Goal: Task Accomplishment & Management: Use online tool/utility

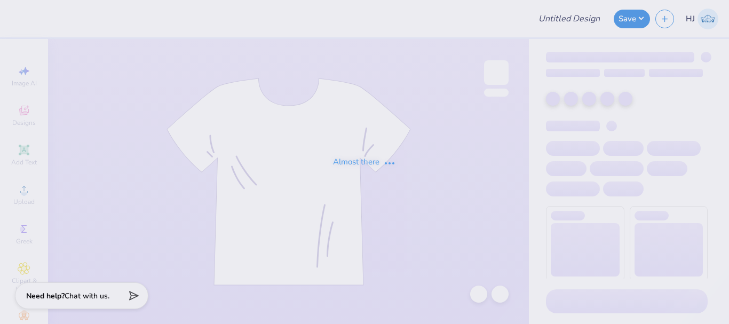
type input "[PERSON_NAME] : [US_STATE][GEOGRAPHIC_DATA]"
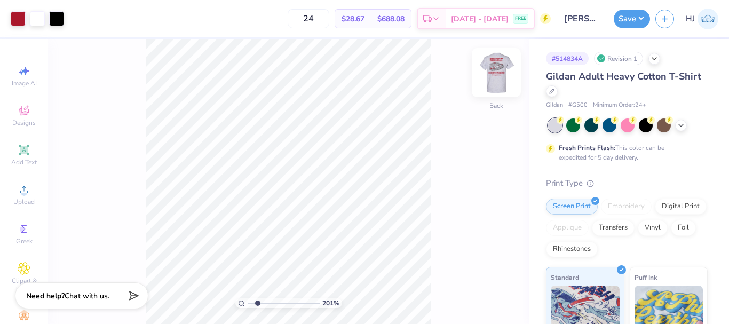
click at [495, 76] on img at bounding box center [496, 72] width 43 height 43
click at [500, 70] on img at bounding box center [496, 72] width 43 height 43
click at [494, 79] on img at bounding box center [496, 72] width 43 height 43
click at [502, 79] on img at bounding box center [496, 72] width 43 height 43
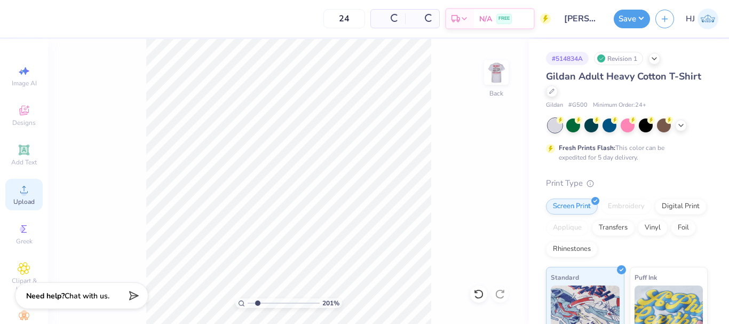
click at [18, 199] on span "Upload" at bounding box center [23, 201] width 21 height 9
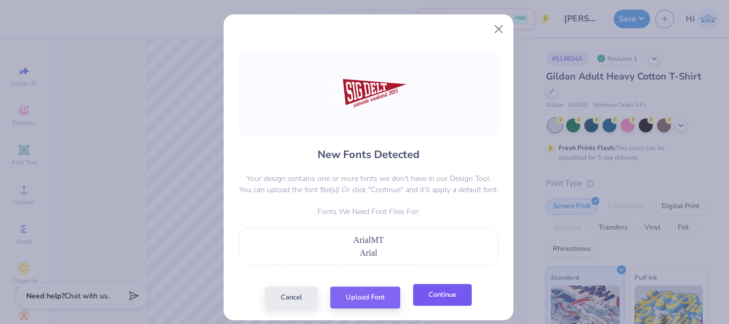
click at [426, 298] on button "Continue" at bounding box center [442, 295] width 59 height 22
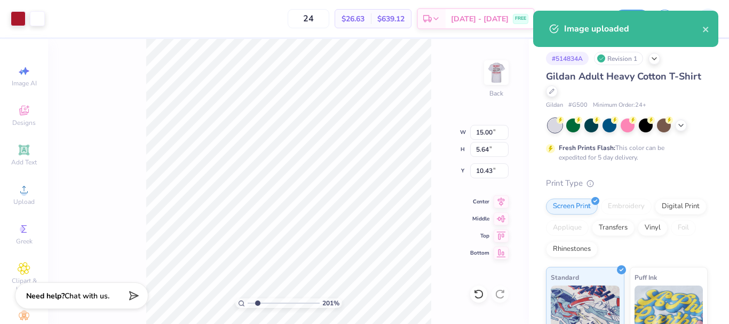
type input "2.01445811466782"
click at [490, 132] on input "15.00" at bounding box center [489, 132] width 38 height 15
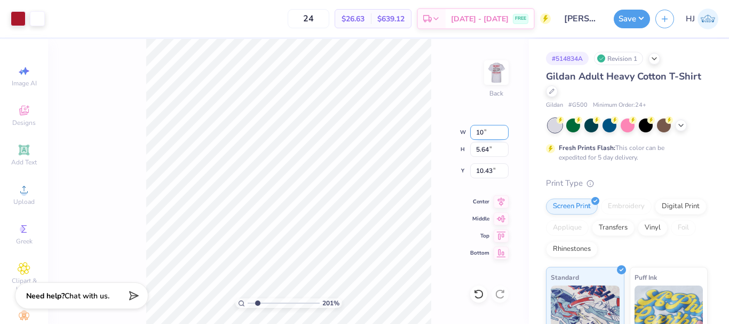
type input "10"
type input "2.01445811466782"
type input "10.00"
type input "3.76"
click at [482, 169] on input "11.37" at bounding box center [489, 170] width 38 height 15
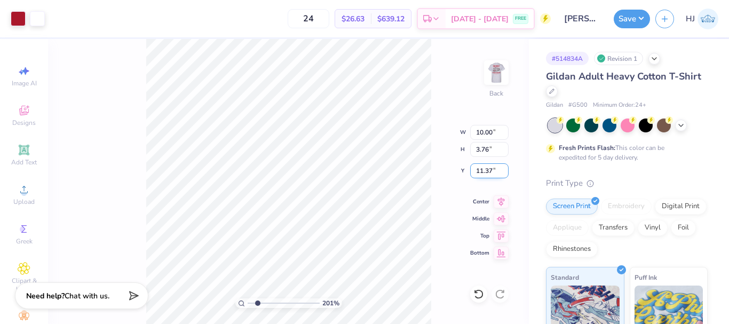
click at [482, 169] on input "11.37" at bounding box center [489, 170] width 38 height 15
type input "3"
type input "2.01445811466782"
type input "3.00"
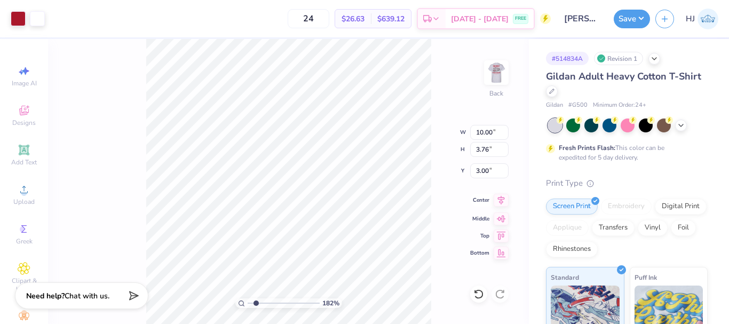
click at [496, 202] on icon at bounding box center [501, 200] width 15 height 13
click at [495, 64] on img at bounding box center [496, 72] width 43 height 43
click at [502, 69] on img at bounding box center [496, 72] width 43 height 43
click at [49, 20] on div "Art colors 24 $26.63 Per Item $639.12 Total Est. Delivery Sep 16 - 19 FREE Desi…" at bounding box center [364, 18] width 729 height 37
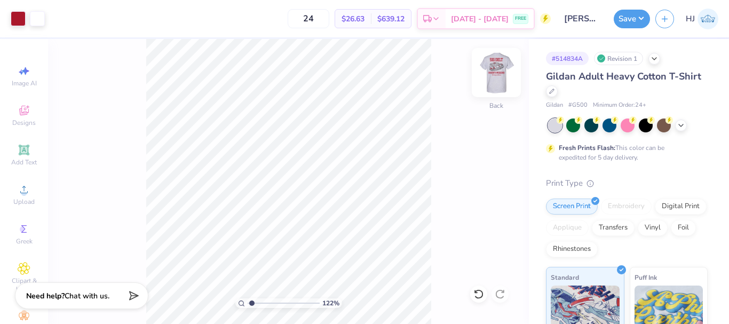
click at [498, 83] on img at bounding box center [496, 72] width 43 height 43
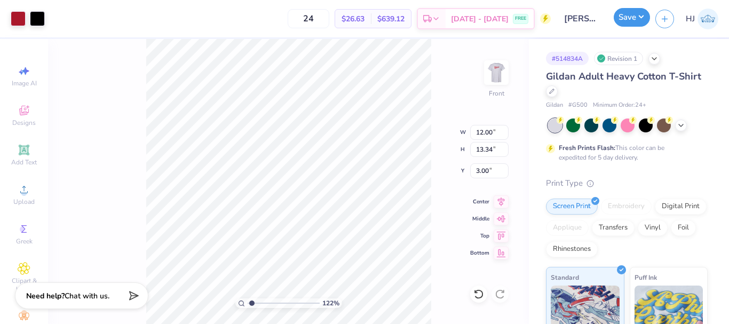
click at [644, 20] on button "Save" at bounding box center [632, 17] width 36 height 19
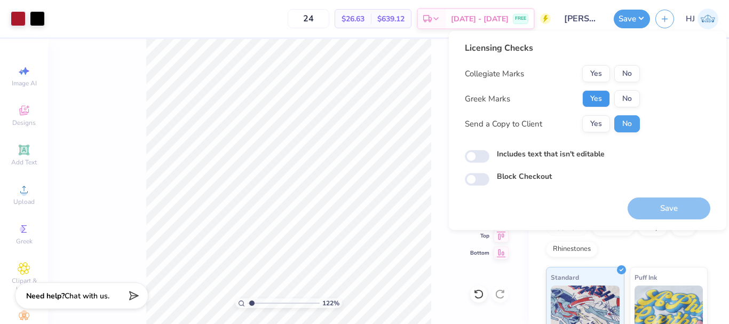
click at [599, 99] on button "Yes" at bounding box center [596, 98] width 28 height 17
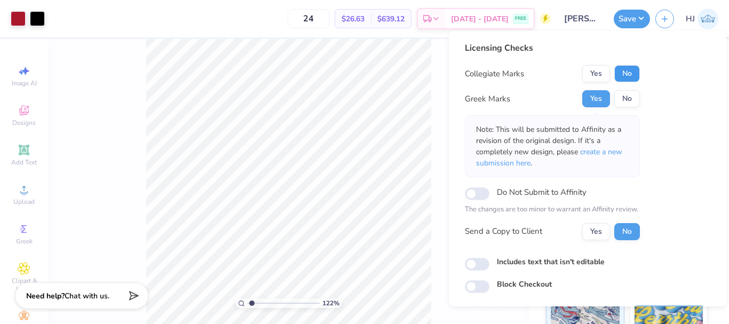
click at [625, 77] on button "No" at bounding box center [627, 73] width 26 height 17
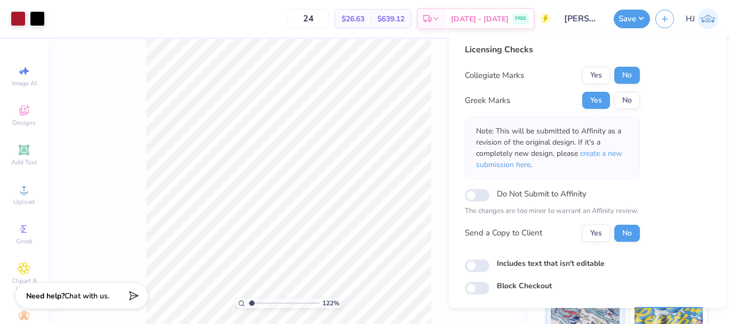
scroll to position [31, 0]
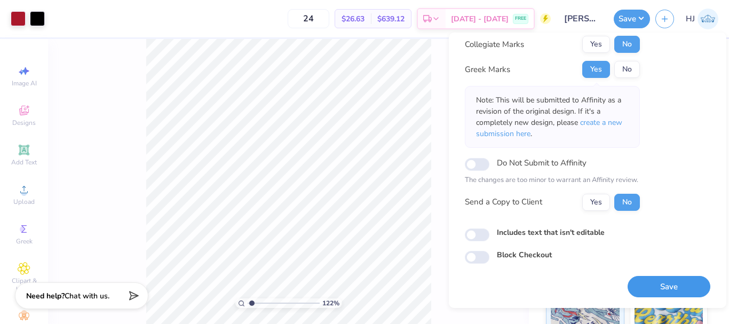
click at [663, 280] on button "Save" at bounding box center [669, 287] width 83 height 22
type input "1.22152498603932"
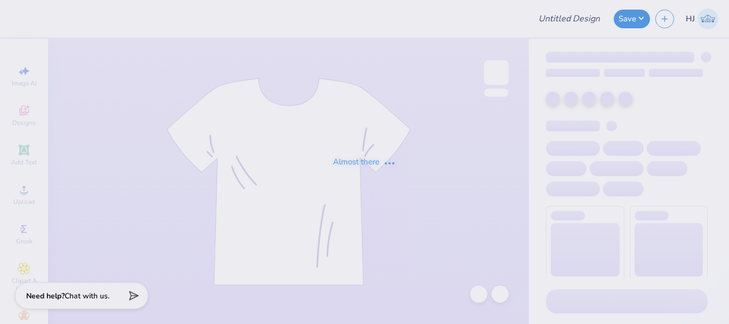
type input "Emily Parker : Mariemont Tennis"
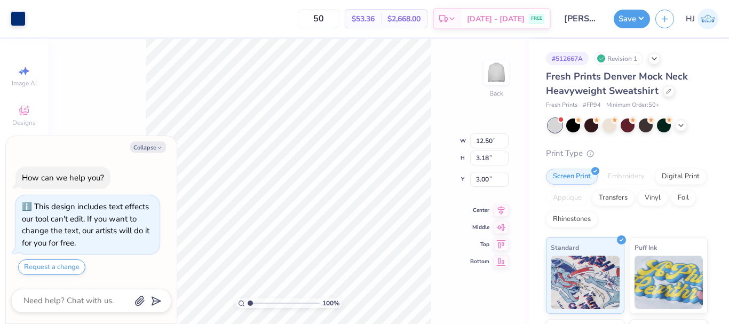
scroll to position [30, 0]
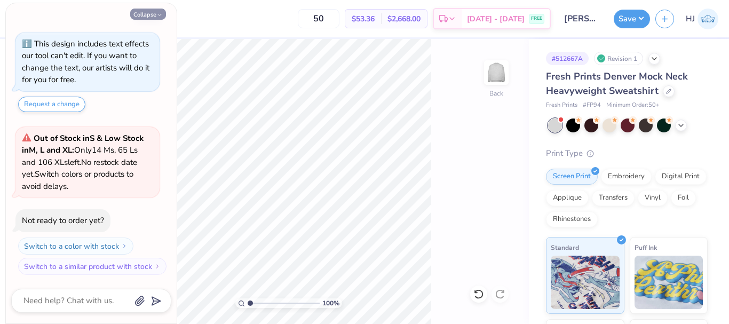
click at [152, 16] on button "Collapse" at bounding box center [148, 14] width 36 height 11
type textarea "x"
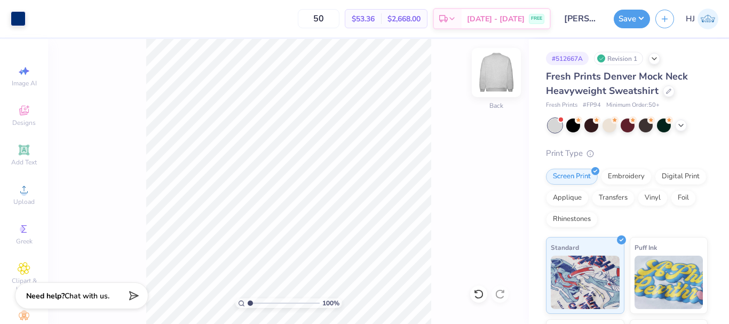
click at [487, 69] on img at bounding box center [496, 72] width 43 height 43
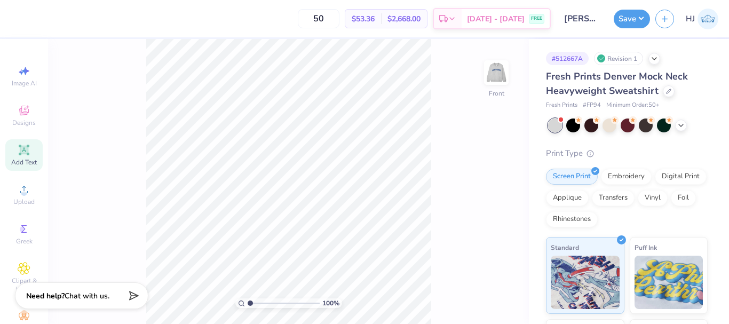
click at [19, 146] on icon at bounding box center [24, 150] width 10 height 10
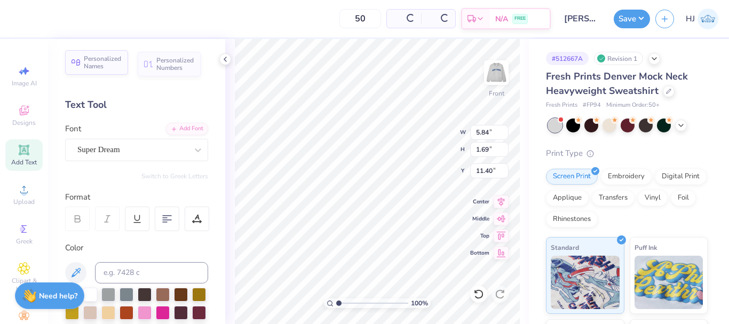
click at [102, 62] on span "Personalized Names" at bounding box center [103, 62] width 38 height 15
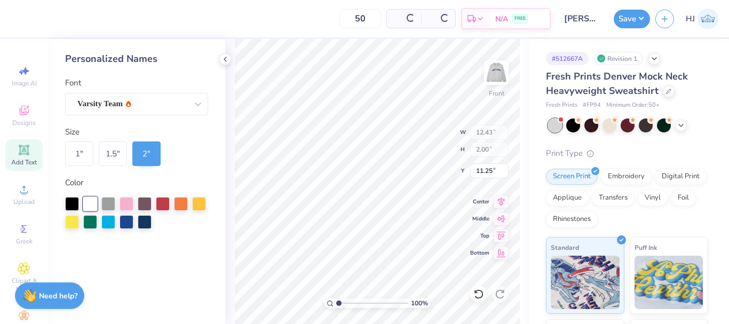
type input "12.43"
type input "2.00"
type input "11.25"
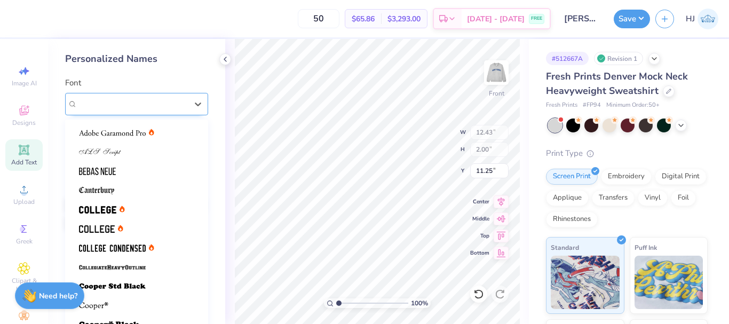
click at [175, 101] on div "Varsity Team" at bounding box center [132, 104] width 112 height 17
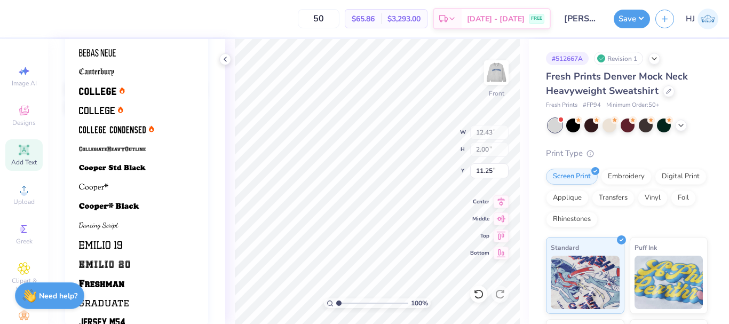
scroll to position [0, 0]
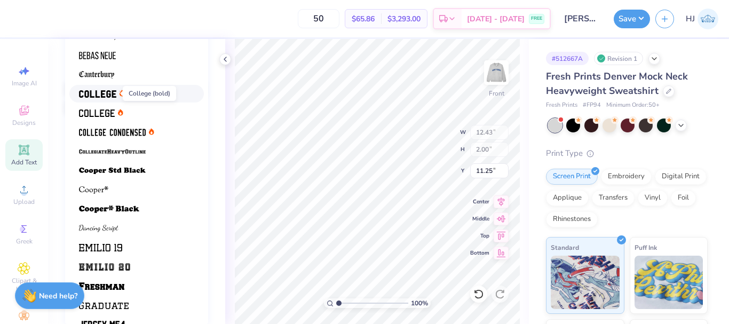
click at [95, 94] on img at bounding box center [97, 93] width 37 height 7
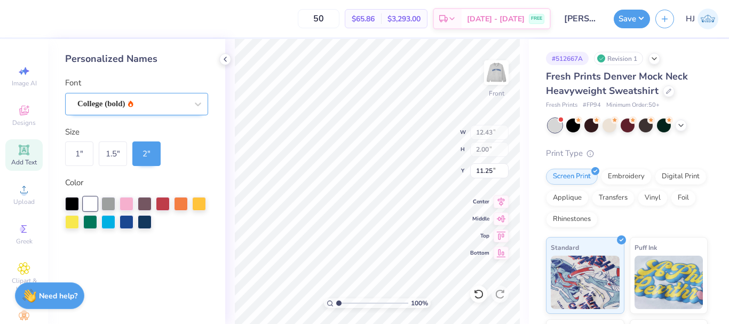
type input "12.41"
type input "4.23"
click at [482, 176] on input "4.23" at bounding box center [489, 170] width 38 height 15
type input "3.00"
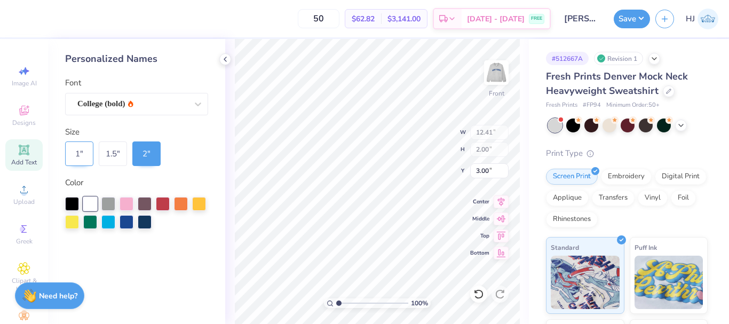
click at [86, 154] on div "1 "" at bounding box center [79, 153] width 28 height 25
type input "6.21"
type input "1.00"
type input "3.50"
click at [137, 155] on div "2 "" at bounding box center [146, 153] width 28 height 25
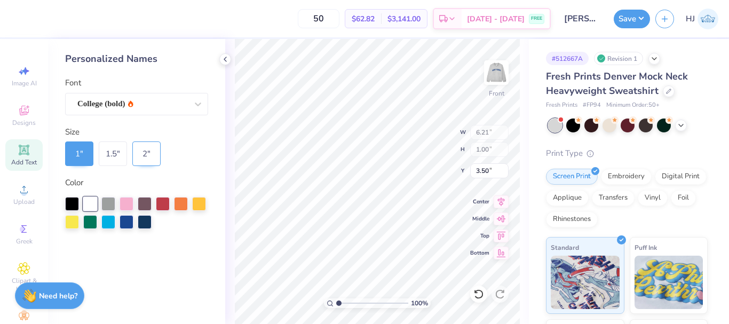
type input "12.41"
type input "2.00"
type input "3.00"
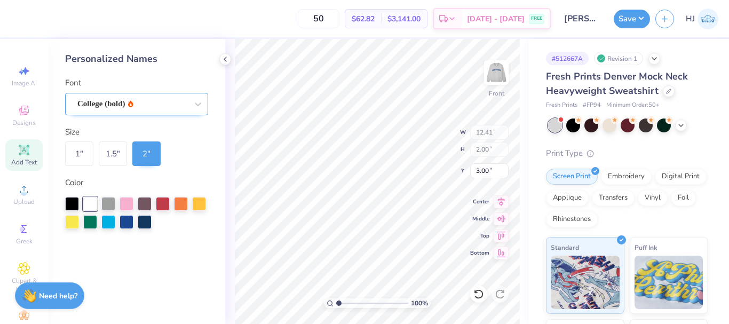
click at [151, 100] on div "College (bold)" at bounding box center [132, 104] width 112 height 17
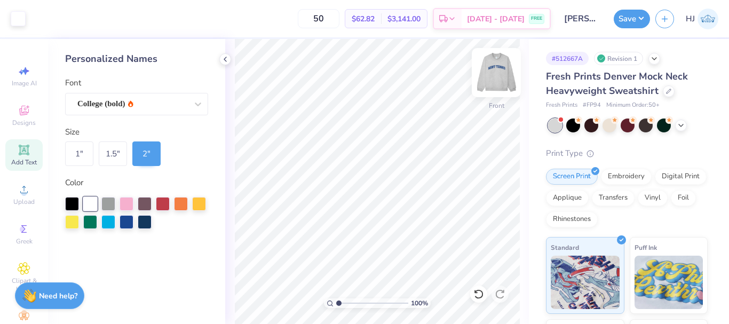
click at [502, 74] on img at bounding box center [496, 72] width 43 height 43
click at [501, 76] on img at bounding box center [496, 72] width 43 height 43
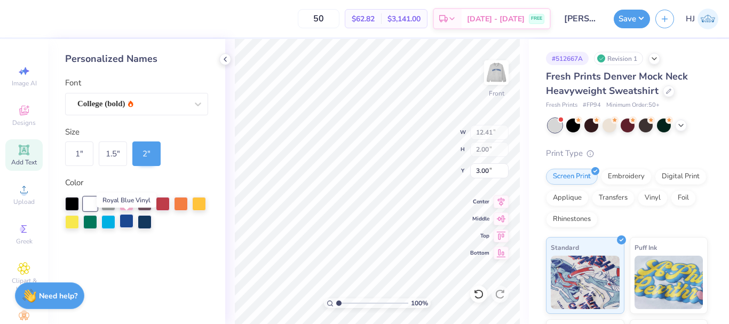
click at [129, 219] on div at bounding box center [127, 221] width 14 height 14
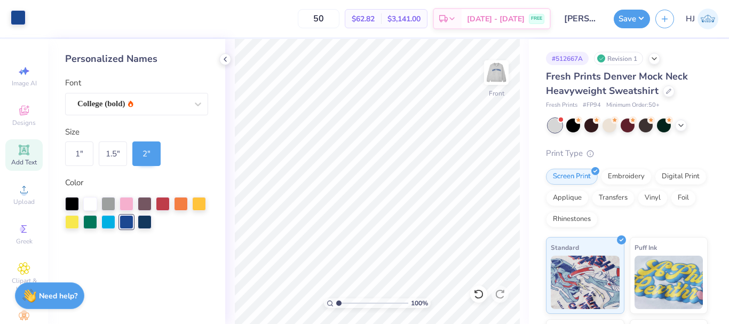
click at [17, 16] on div at bounding box center [18, 17] width 15 height 15
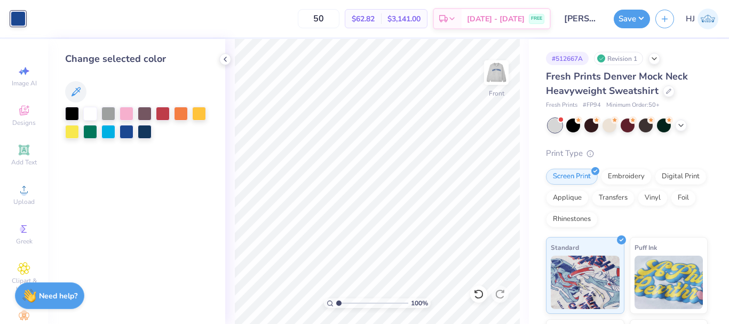
click at [16, 13] on div at bounding box center [18, 18] width 15 height 15
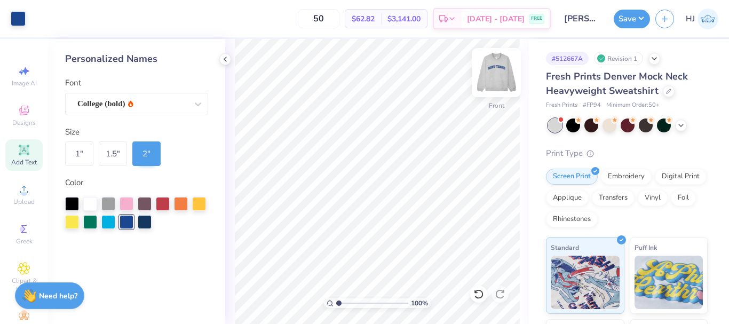
click at [495, 75] on img at bounding box center [496, 72] width 43 height 43
click at [492, 81] on img at bounding box center [496, 72] width 43 height 43
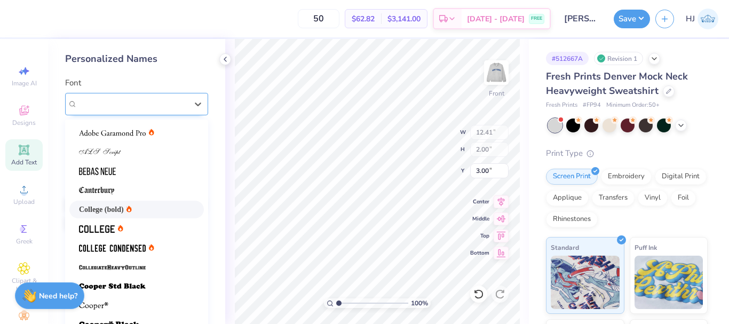
click at [156, 105] on div "College (bold)" at bounding box center [132, 104] width 112 height 17
click at [104, 228] on img at bounding box center [97, 228] width 36 height 7
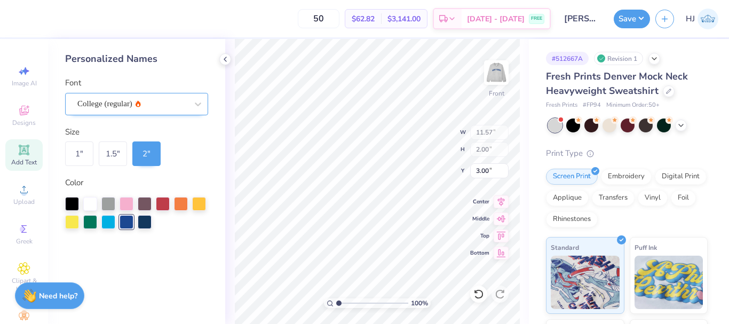
click at [163, 104] on div "College (regular)" at bounding box center [132, 104] width 112 height 17
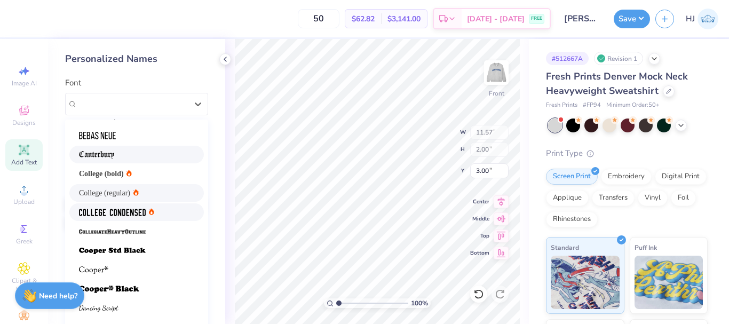
scroll to position [53, 0]
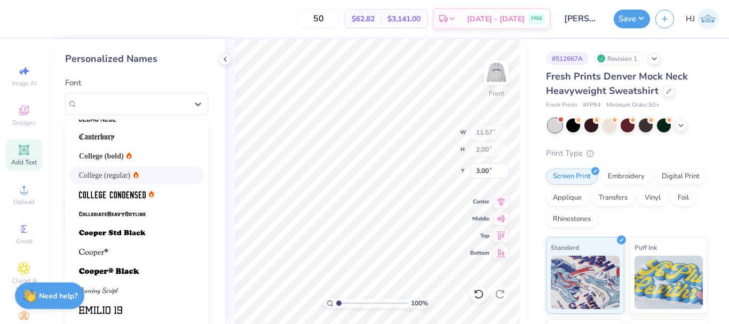
click at [112, 172] on span "College (regular)" at bounding box center [104, 175] width 51 height 11
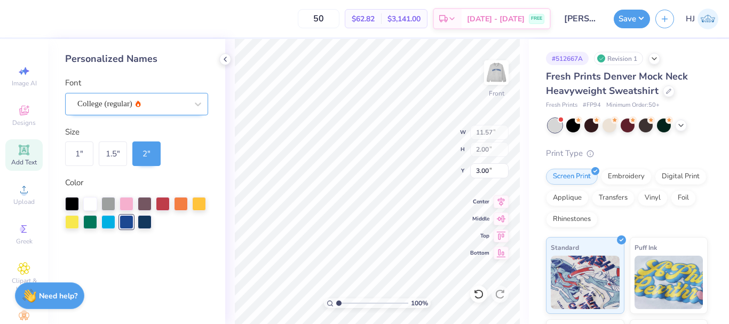
click at [151, 104] on div "College (regular)" at bounding box center [132, 104] width 112 height 17
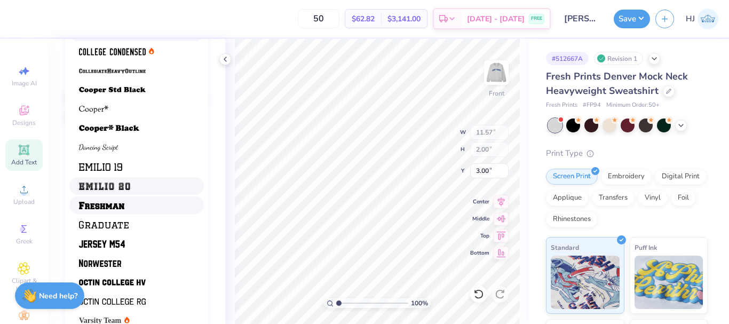
scroll to position [107, 0]
click at [130, 202] on div at bounding box center [136, 204] width 115 height 11
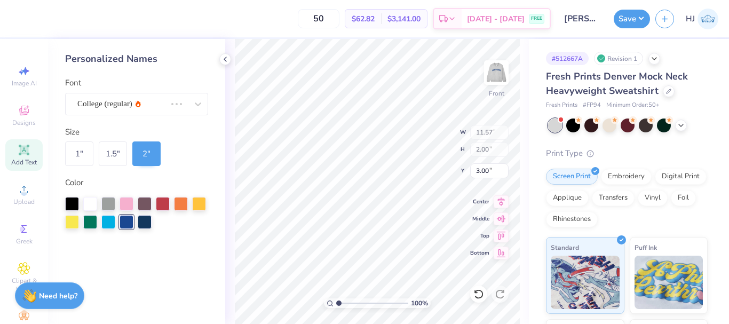
type input "9.83"
type input "1.50"
type input "3.25"
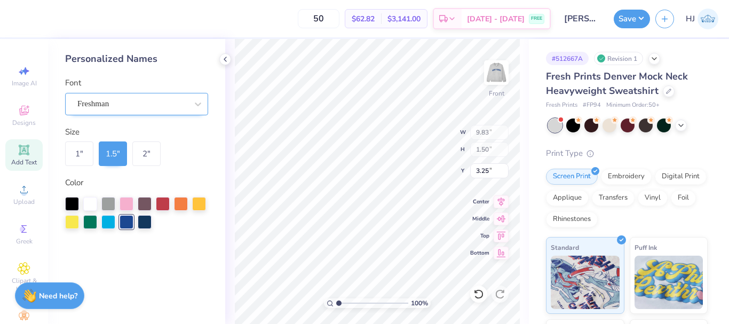
click at [129, 104] on div "Freshman" at bounding box center [132, 104] width 112 height 17
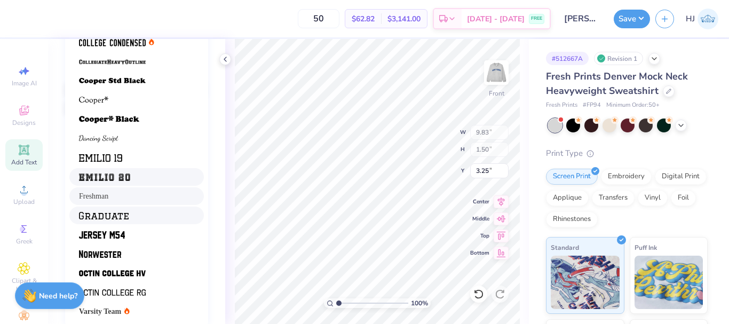
scroll to position [116, 0]
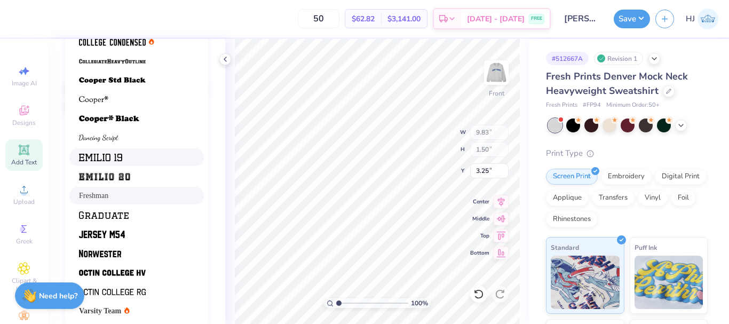
click at [138, 156] on div at bounding box center [136, 157] width 115 height 11
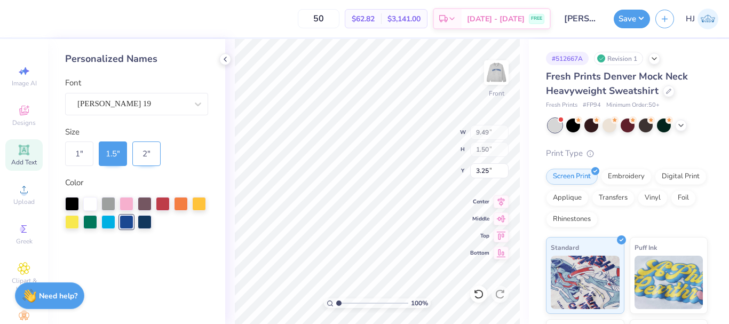
click at [145, 152] on div "2 "" at bounding box center [146, 153] width 28 height 25
type input "12.65"
type input "2.00"
type input "3.00"
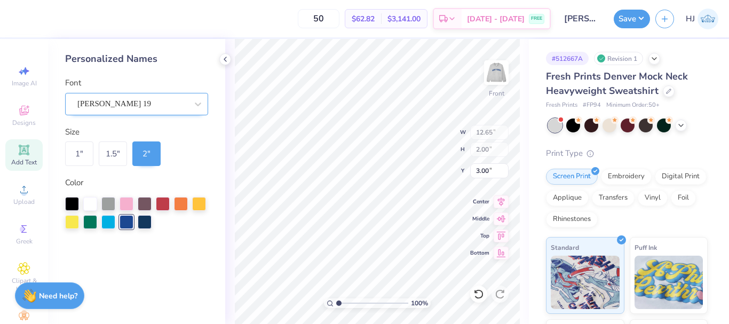
click at [158, 103] on div "Emilio 19" at bounding box center [132, 104] width 112 height 17
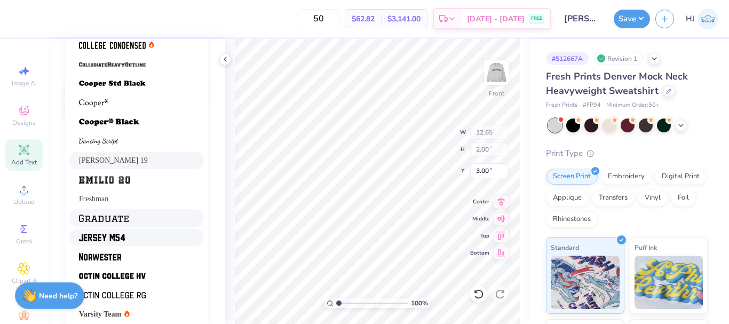
scroll to position [116, 0]
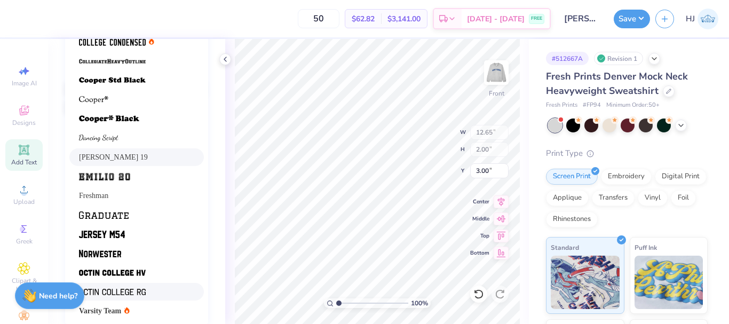
click at [149, 290] on div at bounding box center [136, 291] width 115 height 11
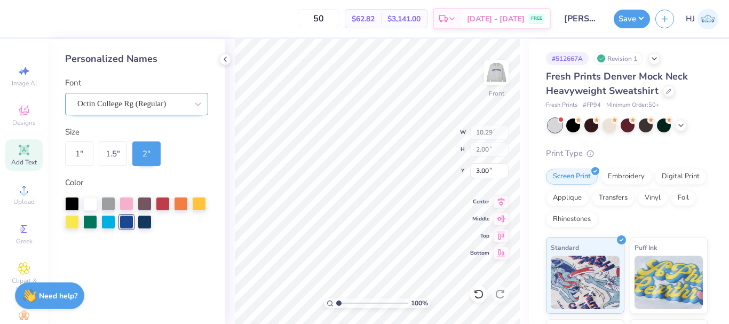
click at [183, 99] on div "Octin College Rg (Regular)" at bounding box center [136, 104] width 143 height 22
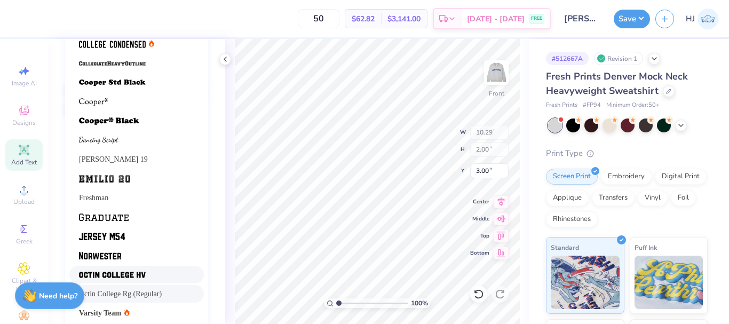
scroll to position [116, 0]
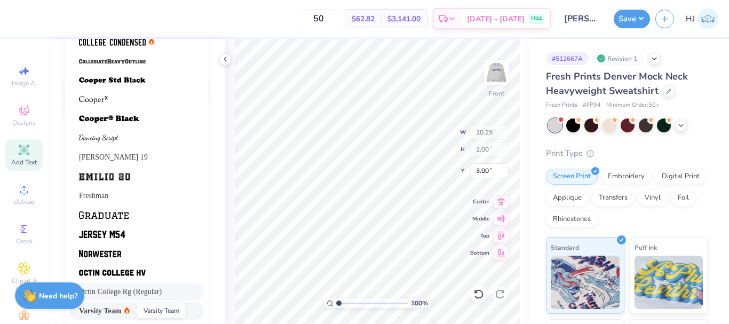
click at [109, 308] on span "Varsity Team" at bounding box center [100, 310] width 42 height 11
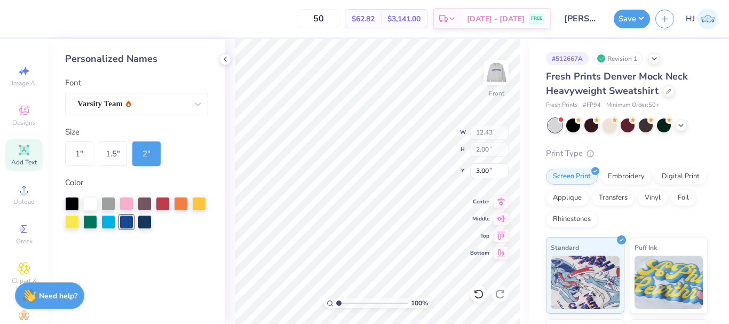
scroll to position [0, 0]
drag, startPoint x: 113, startPoint y: 149, endPoint x: 126, endPoint y: 152, distance: 13.5
click at [112, 149] on div "1.5 "" at bounding box center [113, 153] width 28 height 25
type input "9.32"
type input "1.50"
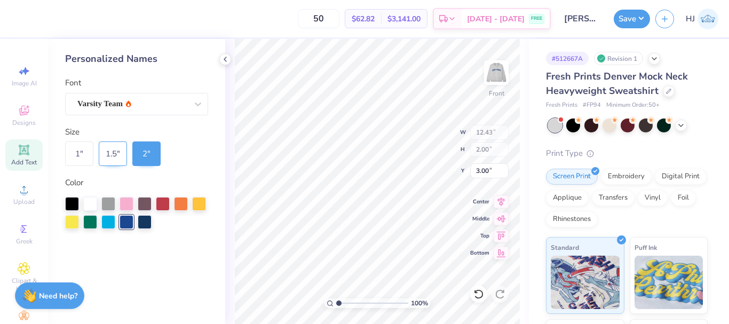
type input "3.25"
click at [136, 152] on div "2 "" at bounding box center [146, 153] width 28 height 25
type input "12.43"
type input "2.00"
type input "3.00"
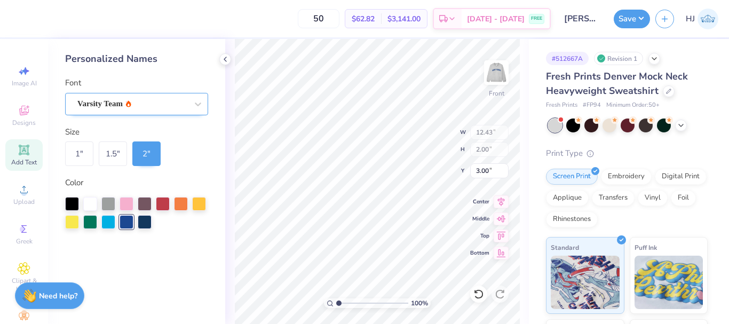
click at [165, 95] on div "Varsity Team" at bounding box center [136, 104] width 143 height 22
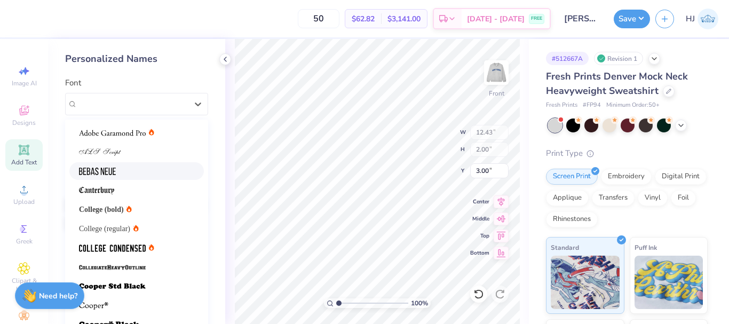
scroll to position [53, 0]
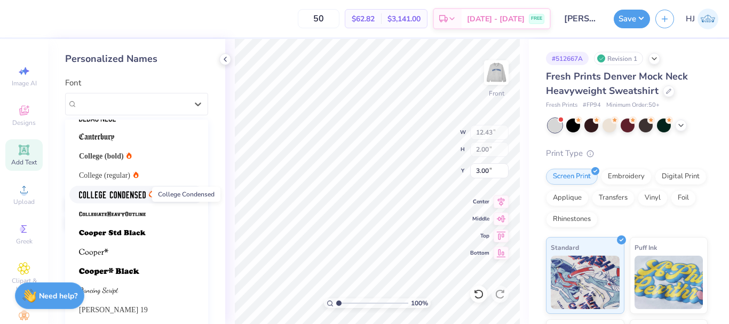
click at [116, 192] on img at bounding box center [112, 194] width 67 height 7
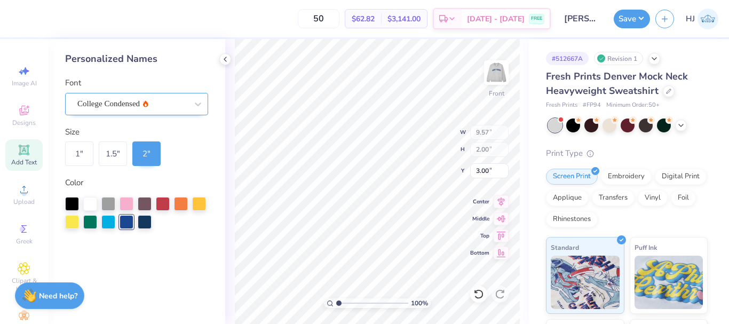
click at [143, 107] on div "College Condensed" at bounding box center [132, 104] width 112 height 17
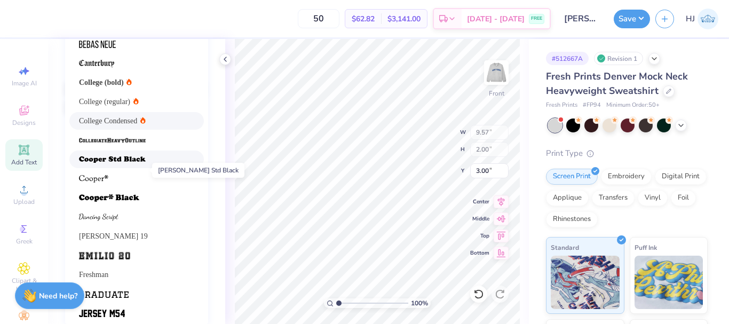
scroll to position [0, 0]
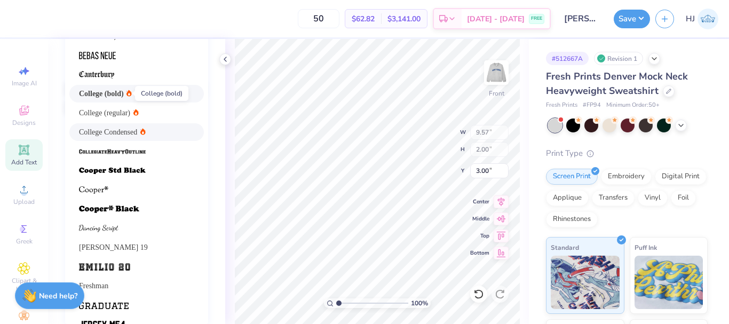
click at [107, 92] on span "College (bold)" at bounding box center [101, 93] width 45 height 11
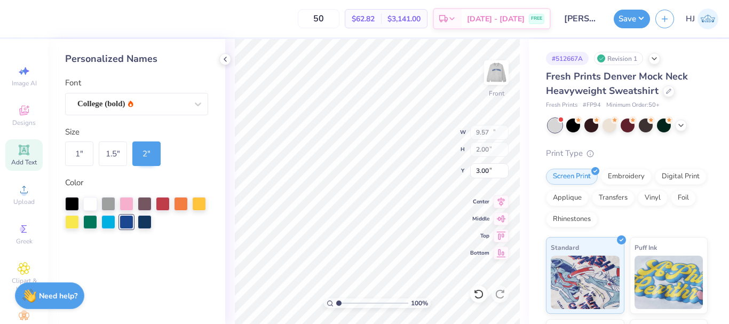
type input "12.41"
click at [502, 204] on icon at bounding box center [501, 200] width 15 height 13
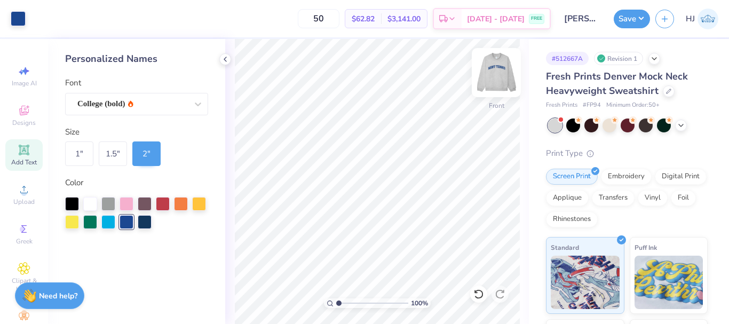
click at [502, 67] on img at bounding box center [496, 72] width 43 height 43
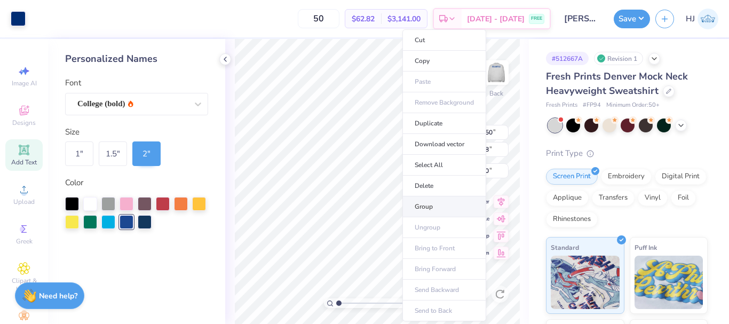
click at [429, 204] on li "Group" at bounding box center [444, 206] width 84 height 21
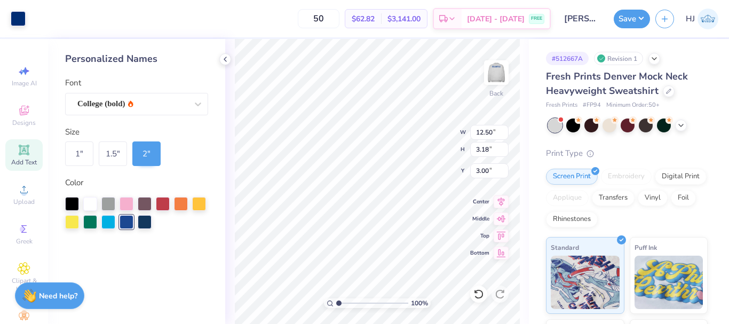
click at [555, 125] on div at bounding box center [555, 125] width 14 height 14
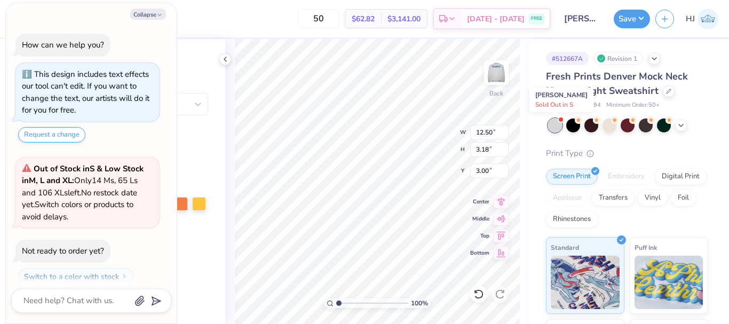
scroll to position [193, 0]
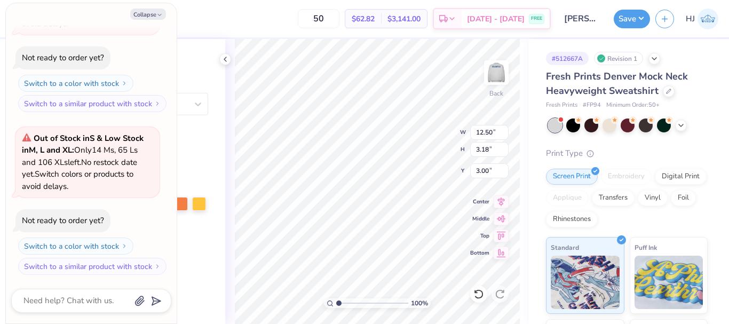
click at [486, 69] on img at bounding box center [496, 72] width 21 height 21
click at [224, 58] on icon at bounding box center [225, 59] width 9 height 9
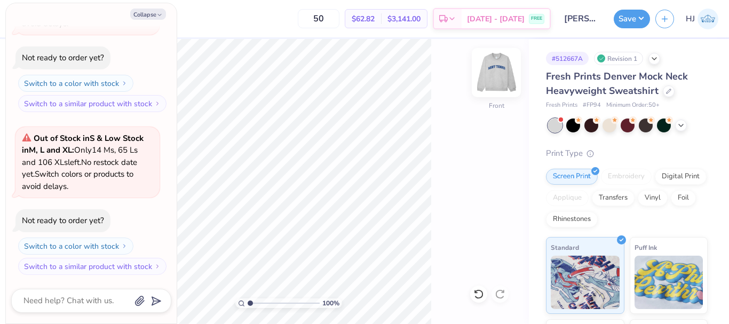
click at [493, 68] on img at bounding box center [496, 72] width 43 height 43
click at [148, 17] on button "Collapse" at bounding box center [148, 14] width 36 height 11
type textarea "x"
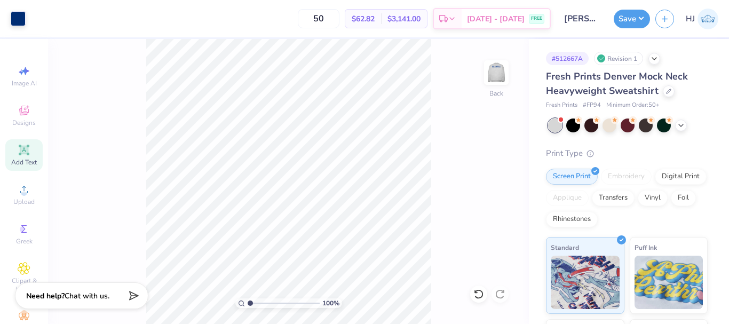
drag, startPoint x: 492, startPoint y: 70, endPoint x: 651, endPoint y: 80, distance: 159.3
click at [492, 70] on img at bounding box center [496, 72] width 21 height 21
click at [508, 71] on img at bounding box center [496, 72] width 43 height 43
click at [494, 73] on img at bounding box center [496, 72] width 43 height 43
click at [498, 74] on img at bounding box center [496, 72] width 43 height 43
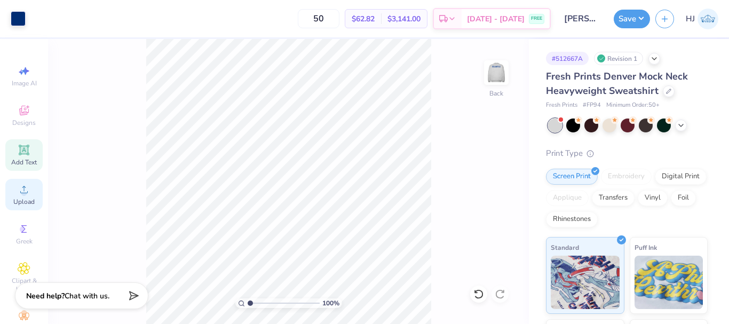
click at [18, 191] on icon at bounding box center [24, 189] width 13 height 13
click at [18, 185] on icon at bounding box center [24, 189] width 13 height 13
click at [20, 149] on icon at bounding box center [24, 150] width 8 height 8
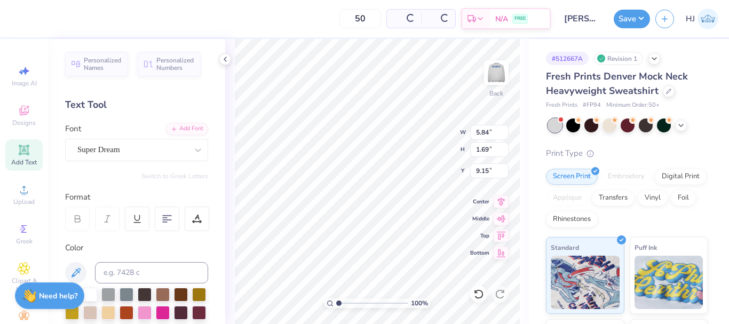
scroll to position [9, 1]
type textarea "TEX"
type input "4.33"
type textarea "TE"
click at [178, 129] on div "Add Font" at bounding box center [187, 128] width 42 height 12
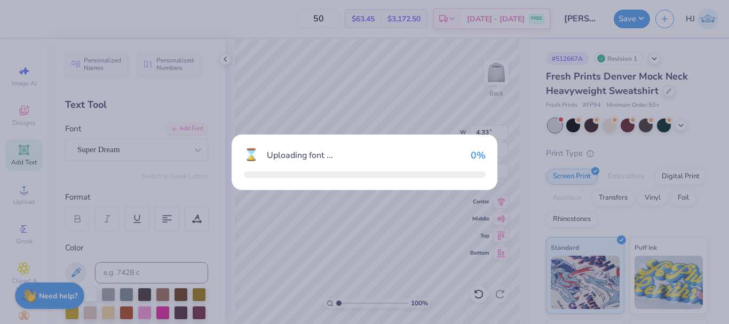
type input "2.78"
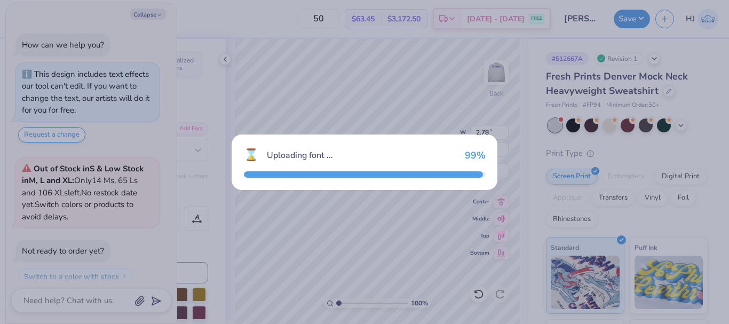
scroll to position [267, 0]
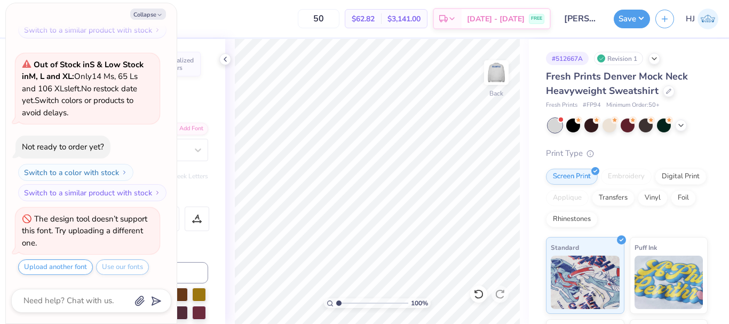
click at [547, 323] on html "Art colors 50 $62.82 Per Item $3,141.00 Total Est. Delivery Sep 20 - 23 FREE De…" at bounding box center [364, 162] width 729 height 324
click at [498, 67] on img at bounding box center [496, 72] width 43 height 43
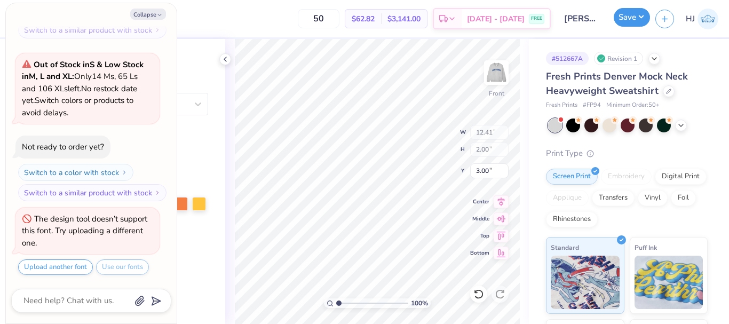
click at [637, 22] on button "Save" at bounding box center [632, 17] width 36 height 19
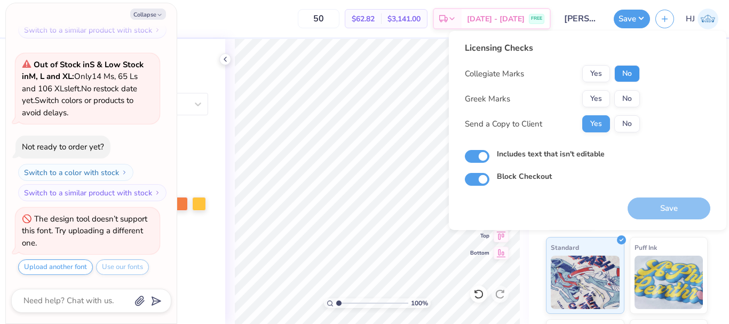
click at [624, 71] on button "No" at bounding box center [627, 73] width 26 height 17
click at [625, 91] on button "No" at bounding box center [627, 98] width 26 height 17
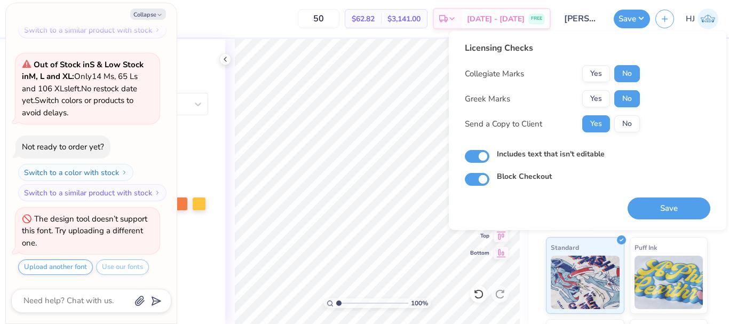
click at [627, 134] on div "Licensing Checks Collegiate Marks Yes No Greek Marks Yes No Send a Copy to Clie…" at bounding box center [552, 91] width 175 height 99
click at [629, 127] on button "No" at bounding box center [627, 123] width 26 height 17
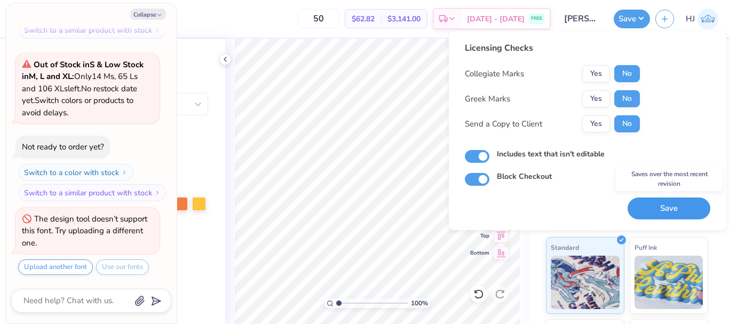
click at [655, 211] on button "Save" at bounding box center [669, 208] width 83 height 22
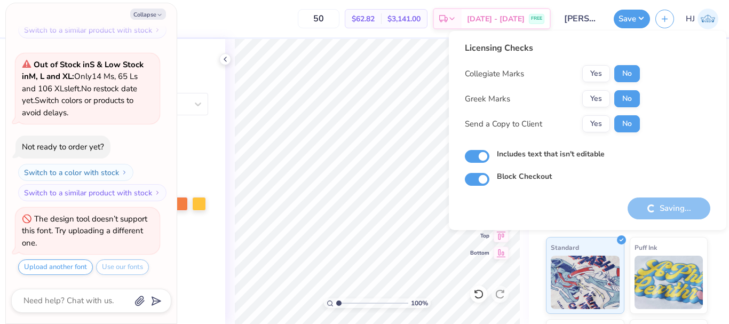
type textarea "x"
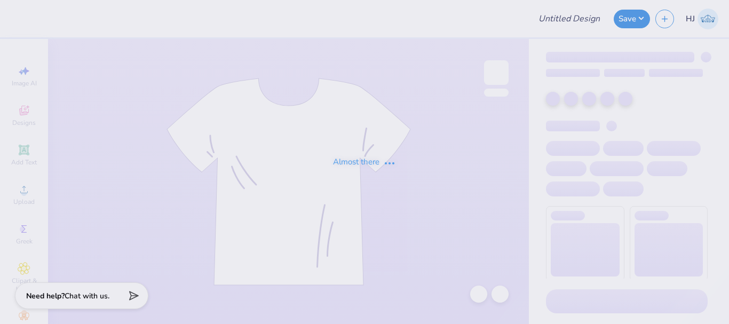
type input "QZ KTT"
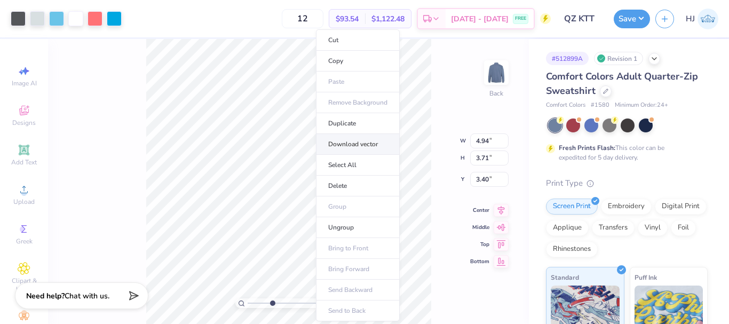
click at [352, 141] on li "Download vector" at bounding box center [358, 144] width 84 height 21
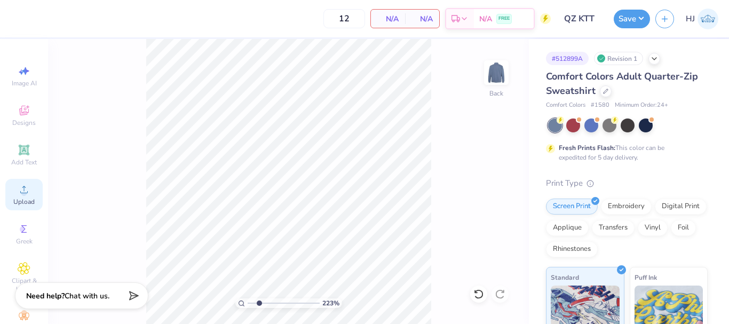
click at [21, 186] on icon at bounding box center [24, 189] width 13 height 13
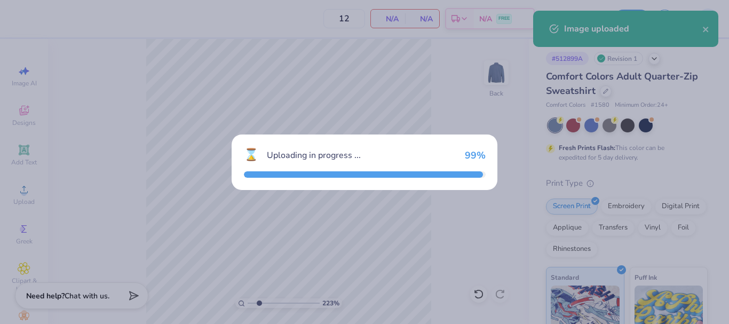
type input "2.22962763702902"
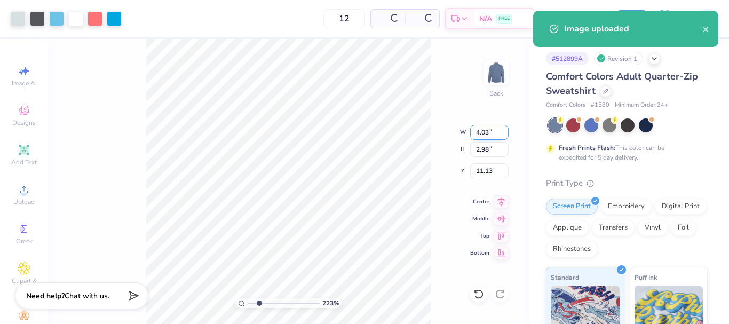
click at [479, 131] on input "4.03" at bounding box center [489, 132] width 38 height 15
type input "3.5"
type input "2.22962763702902"
type input "3.50"
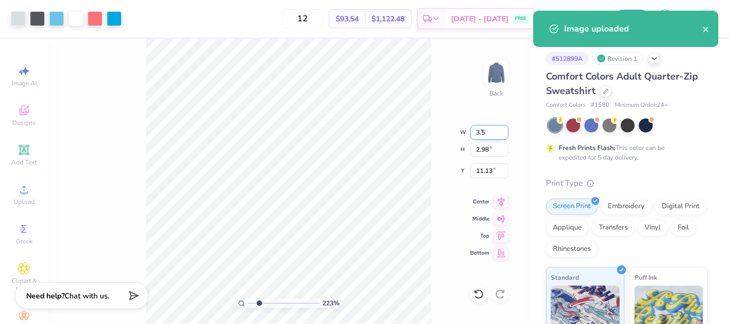
type input "2.59"
click at [488, 163] on input "11.33" at bounding box center [489, 170] width 38 height 15
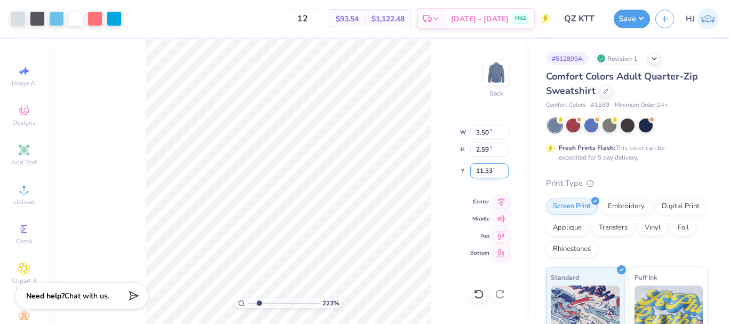
click at [488, 163] on input "11.33" at bounding box center [489, 170] width 38 height 15
type input "3"
type input "2.22962763702902"
type input "3.00"
click at [14, 20] on div at bounding box center [18, 17] width 15 height 15
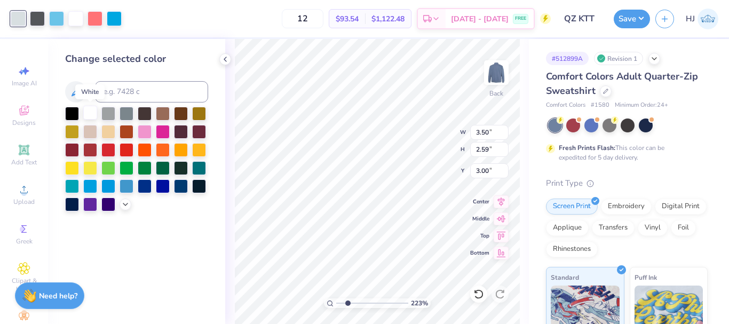
click at [90, 109] on div at bounding box center [90, 113] width 14 height 14
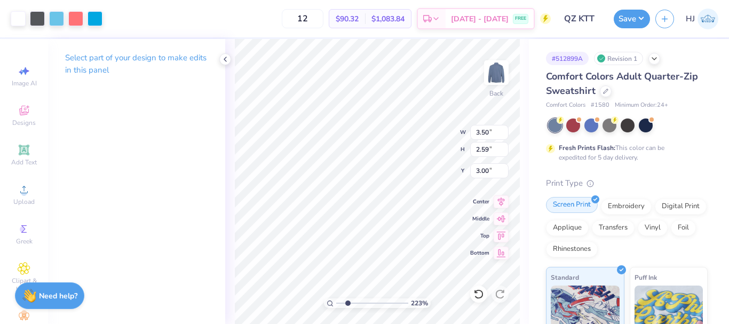
type input "2.22962763702902"
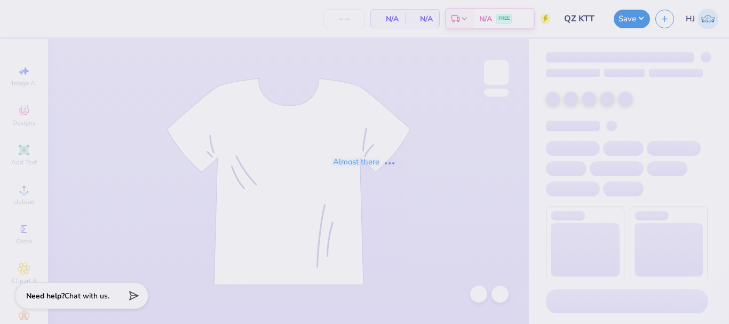
type input "12"
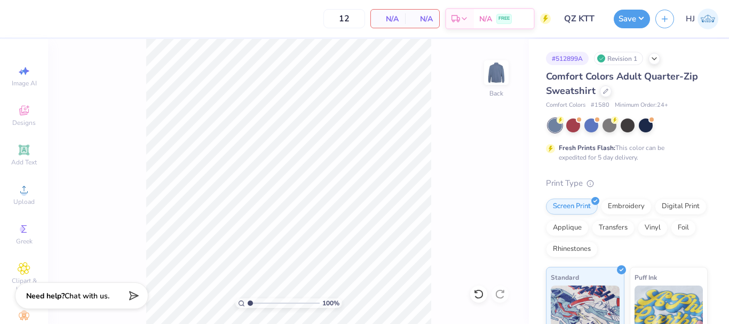
click at [447, 100] on div "100 % Back" at bounding box center [288, 181] width 481 height 285
click at [18, 188] on icon at bounding box center [24, 189] width 13 height 13
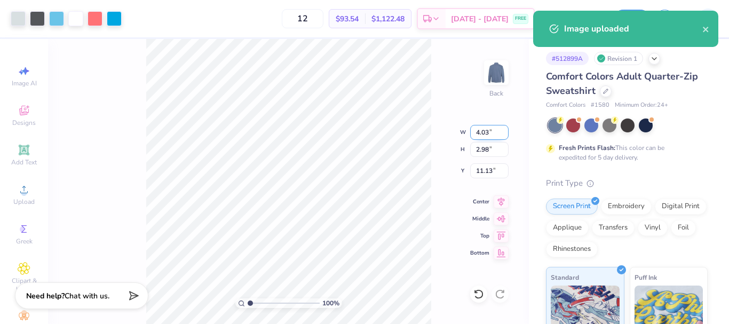
click at [490, 131] on input "4.03" at bounding box center [489, 132] width 38 height 15
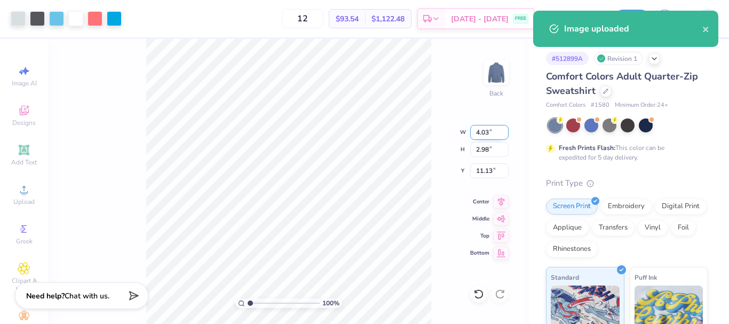
click at [490, 131] on input "4.03" at bounding box center [489, 132] width 38 height 15
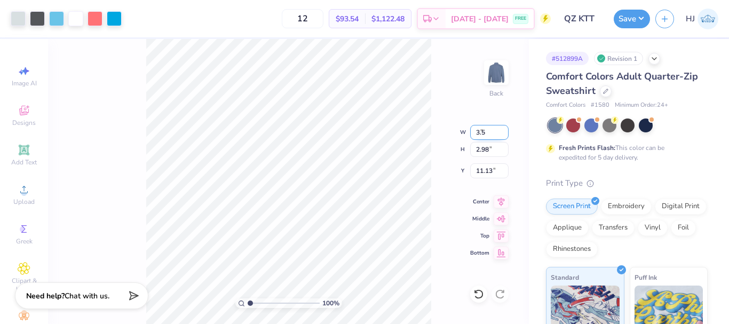
type input "3.50"
type input "2.59"
click at [488, 172] on input "11.33" at bounding box center [489, 170] width 38 height 15
type input "3.00"
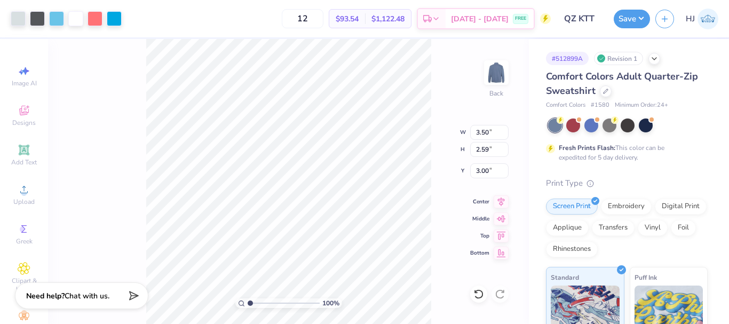
type input "3.70"
type input "2.74"
type input "2.85"
click at [492, 134] on input "3.70" at bounding box center [489, 132] width 38 height 15
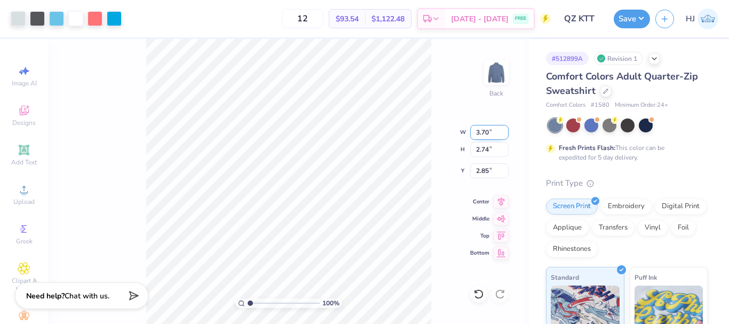
click at [492, 134] on input "3.70" at bounding box center [489, 132] width 38 height 15
type input "3.50"
type input "2.59"
click at [485, 172] on input "2.92" at bounding box center [489, 170] width 38 height 15
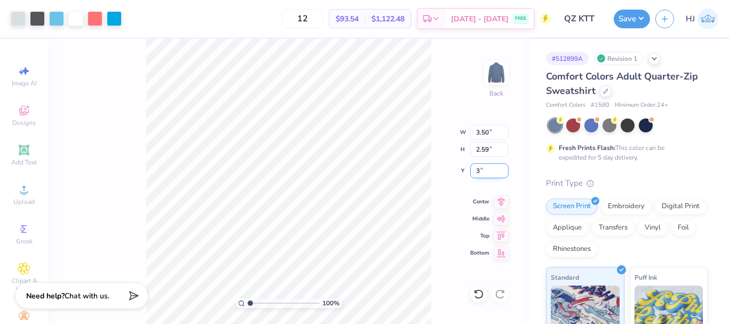
type input "3.00"
click at [22, 18] on div at bounding box center [18, 17] width 15 height 15
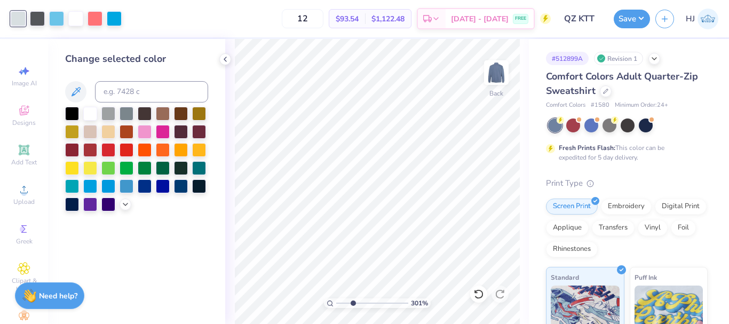
type input "3.00581987268405"
click at [131, 91] on input at bounding box center [151, 91] width 113 height 21
type input "white"
click at [85, 112] on div at bounding box center [90, 113] width 14 height 14
type input "3.00581987268405"
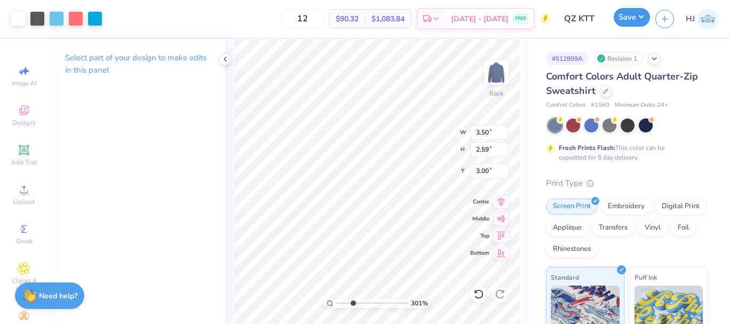
click at [640, 17] on button "Save" at bounding box center [632, 17] width 36 height 19
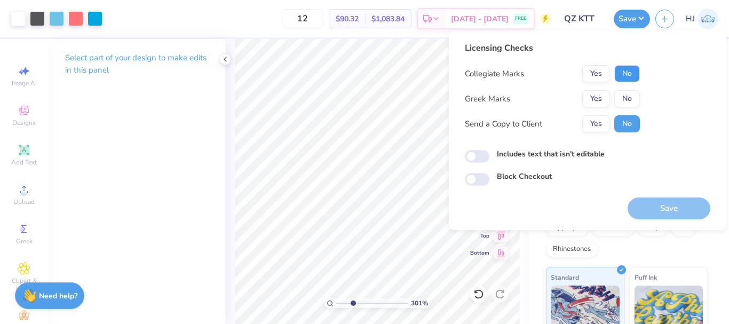
click at [630, 77] on button "No" at bounding box center [627, 73] width 26 height 17
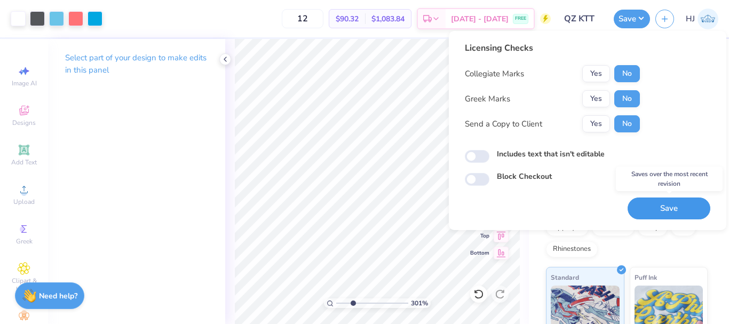
click at [664, 209] on button "Save" at bounding box center [669, 208] width 83 height 22
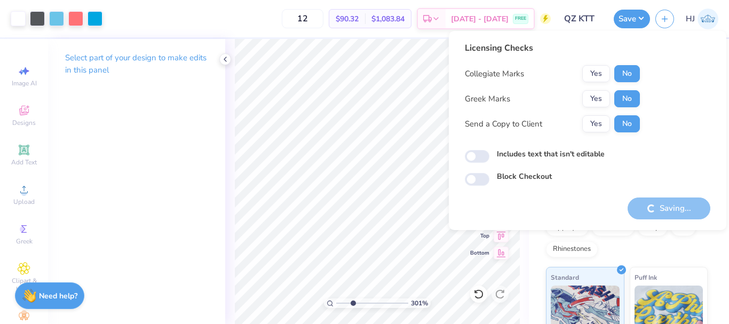
click at [197, 23] on div "12 $90.32 Per Item $1,083.84 Total Est. Delivery Sep 16 - 19 FREE" at bounding box center [329, 18] width 443 height 37
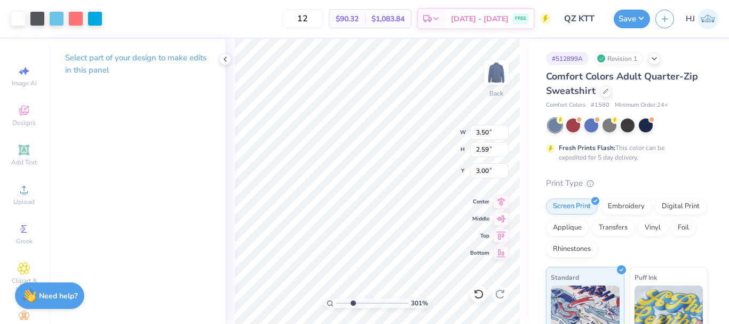
type input "3.00581987268405"
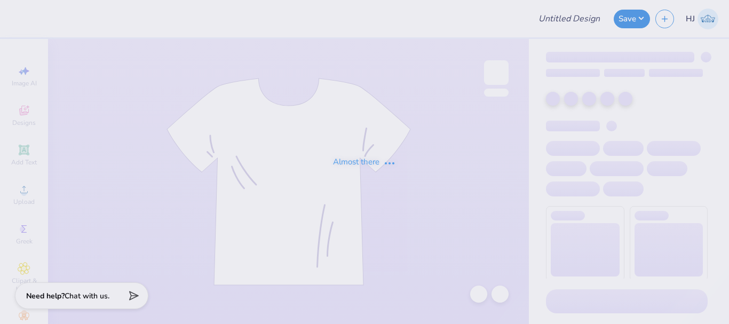
type input "VCWLAX"
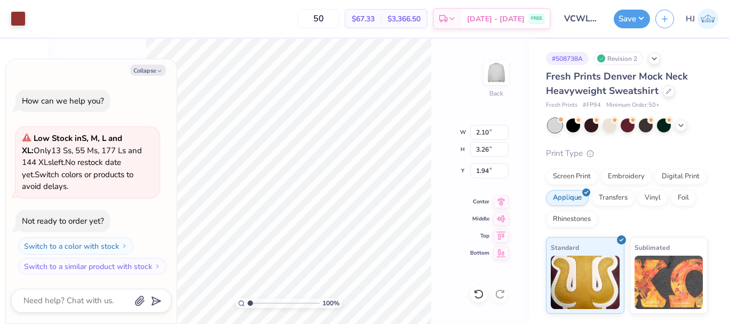
type textarea "x"
type input "2.10"
type input "3.26"
type input "1.94"
type textarea "x"
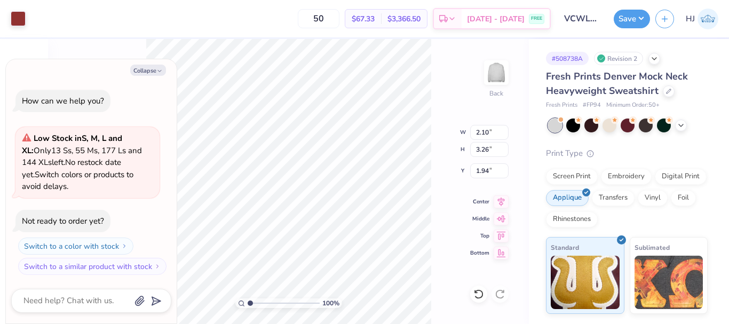
type input "2.45"
type input "3.59"
type input "1.77"
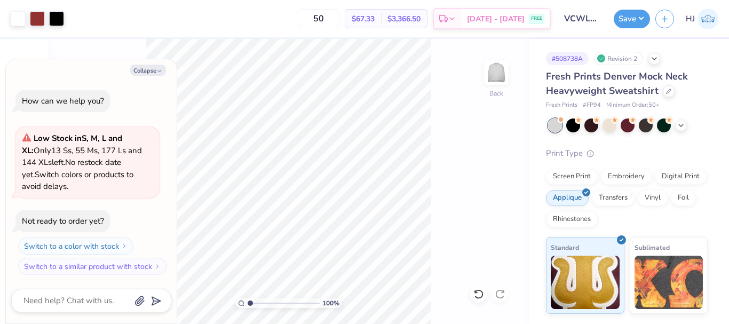
type textarea "x"
type input "1"
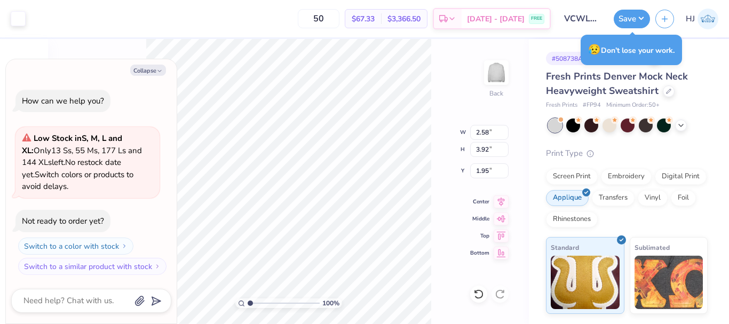
type textarea "x"
